Goal: Use online tool/utility: Utilize a website feature to perform a specific function

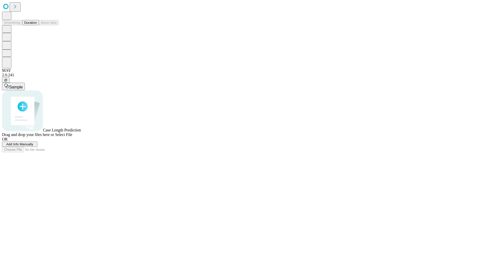
click at [37, 25] on button "Duration" at bounding box center [30, 22] width 17 height 5
click at [72, 137] on span "Select File" at bounding box center [63, 134] width 17 height 4
